Goal: Information Seeking & Learning: Learn about a topic

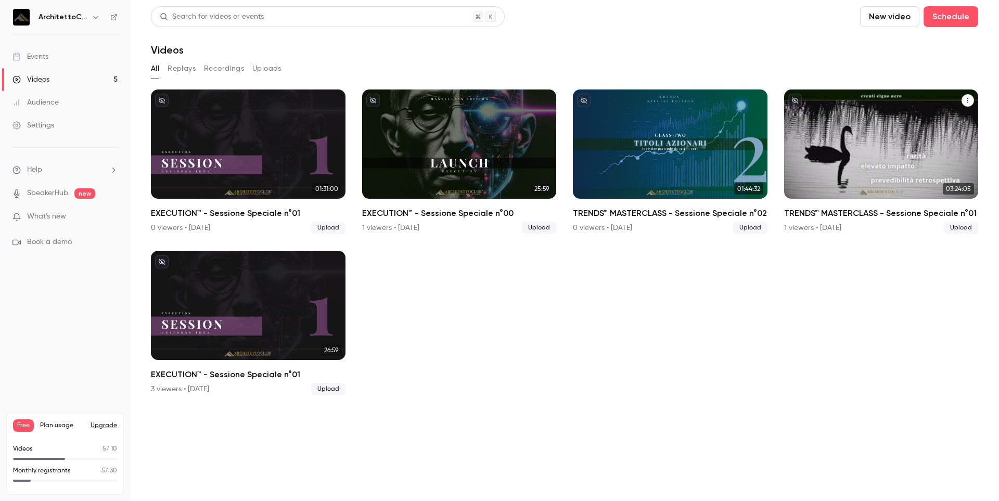
click at [858, 167] on div "TRENDS™ MASTERCLASS - Sessione Speciale n°01" at bounding box center [881, 144] width 195 height 109
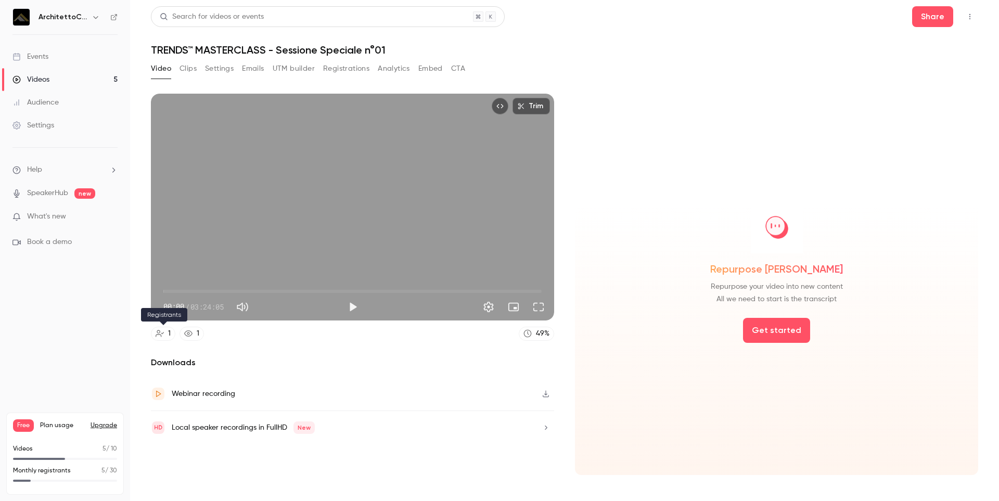
click at [164, 333] on link "1" at bounding box center [163, 334] width 24 height 14
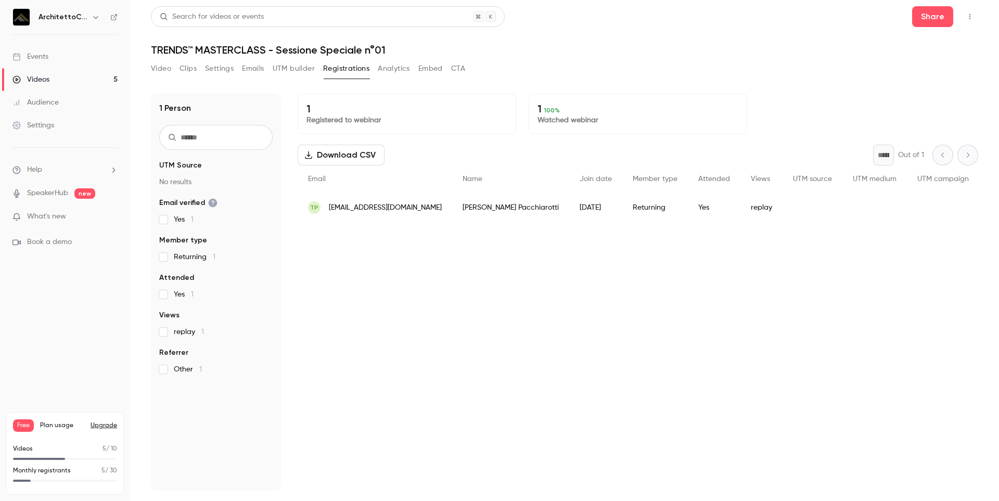
click at [384, 212] on span "[EMAIL_ADDRESS][DOMAIN_NAME]" at bounding box center [385, 207] width 113 height 11
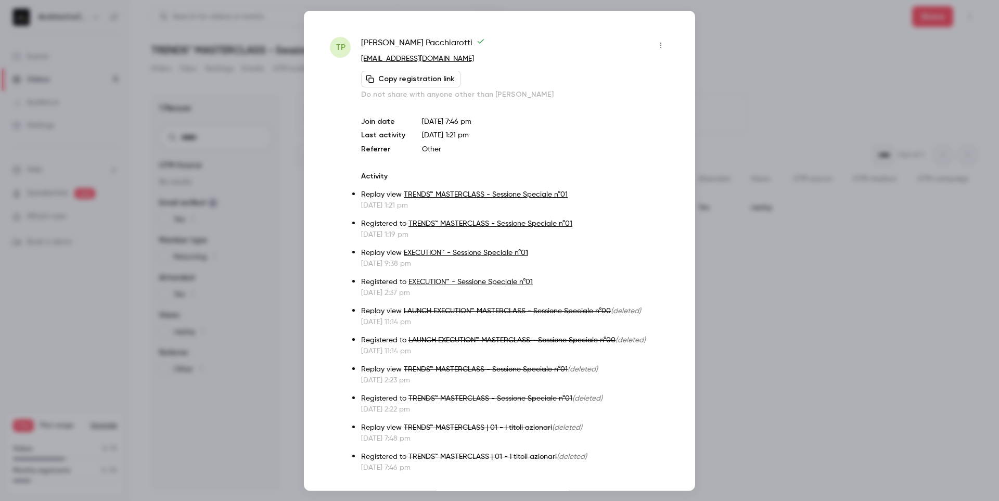
click at [736, 47] on div at bounding box center [499, 250] width 999 height 501
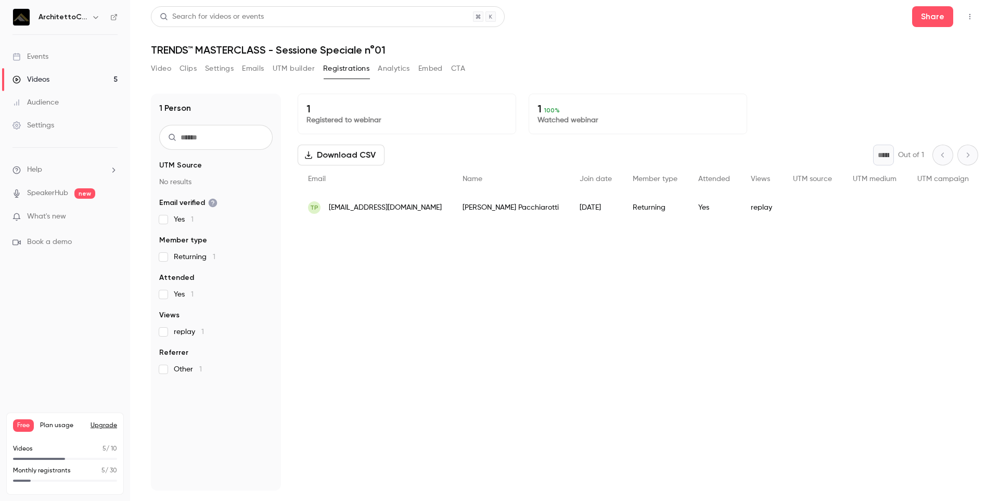
click at [389, 73] on button "Analytics" at bounding box center [394, 68] width 32 height 17
